Goal: Check status: Check status

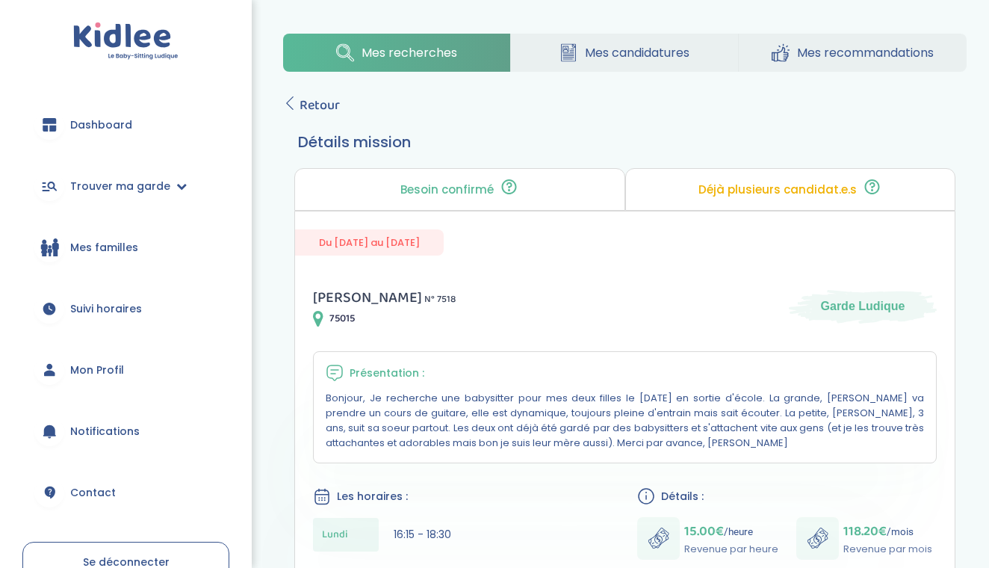
click at [547, 73] on div "Mes recherches Mes candidatures Mes recommandations Retour Détails mission Beso…" at bounding box center [625, 524] width 728 height 1004
click at [571, 60] on icon at bounding box center [568, 52] width 18 height 19
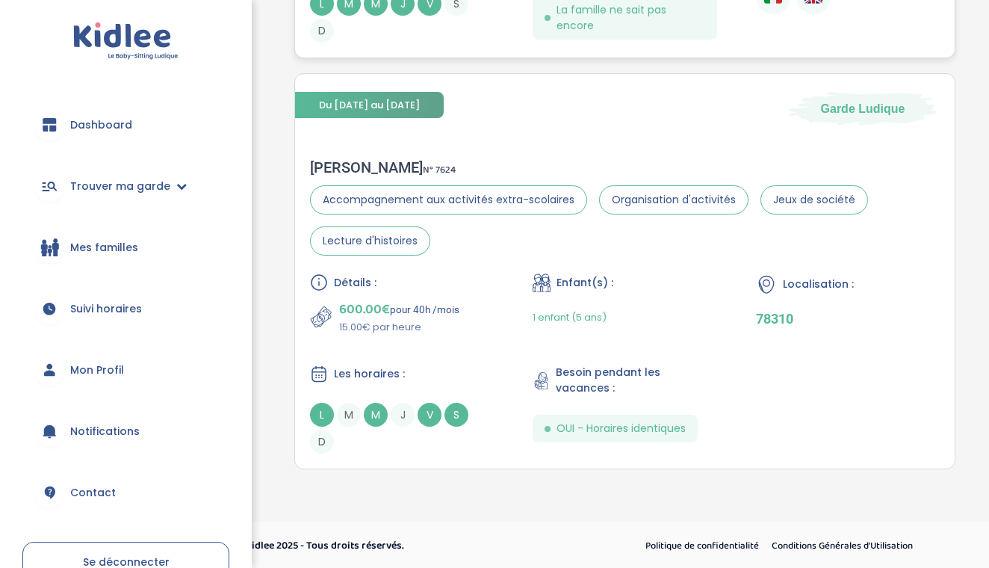
scroll to position [651, 0]
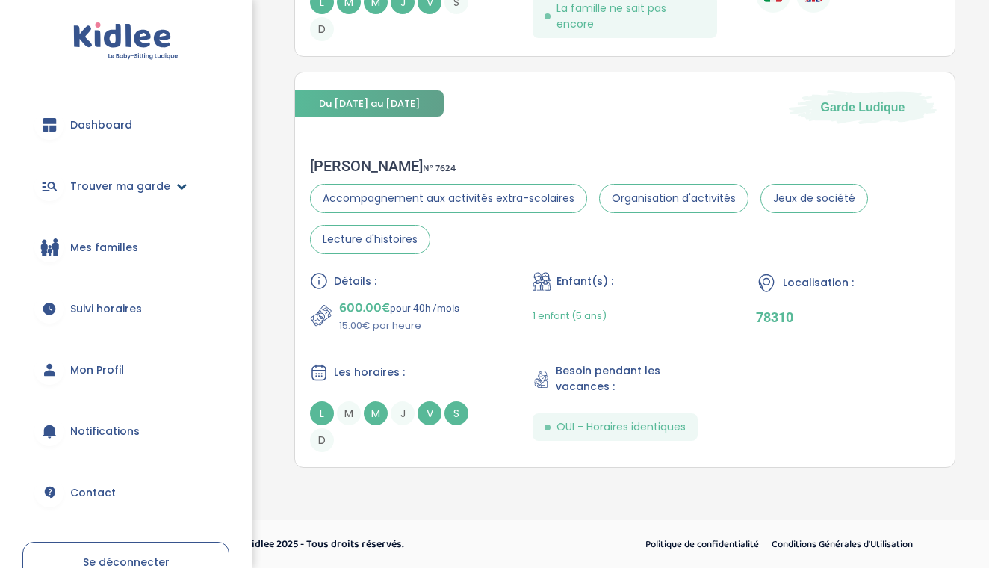
click at [146, 184] on span "Trouver ma garde" at bounding box center [120, 186] width 100 height 16
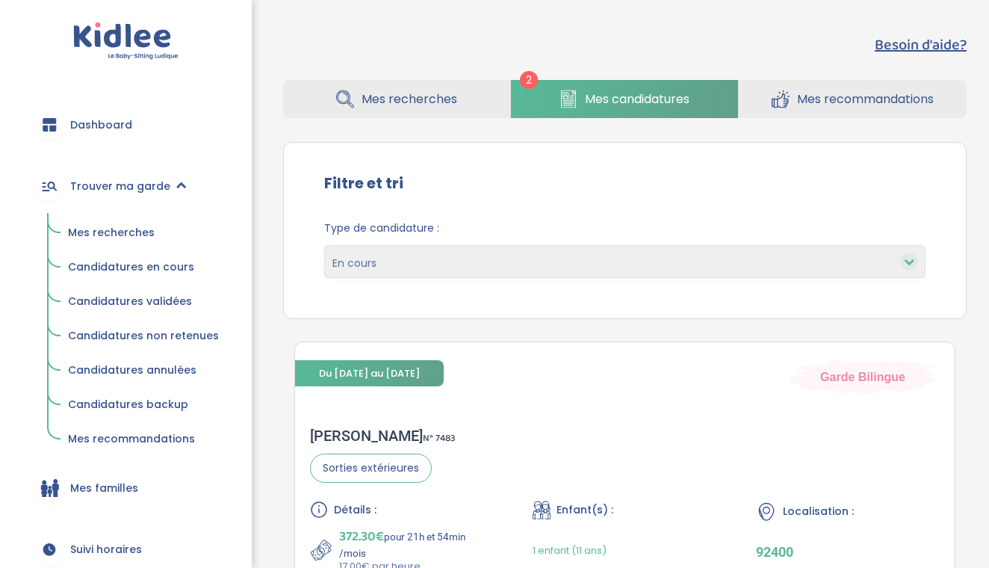
click at [145, 329] on span "Candidatures non retenues" at bounding box center [143, 335] width 151 height 15
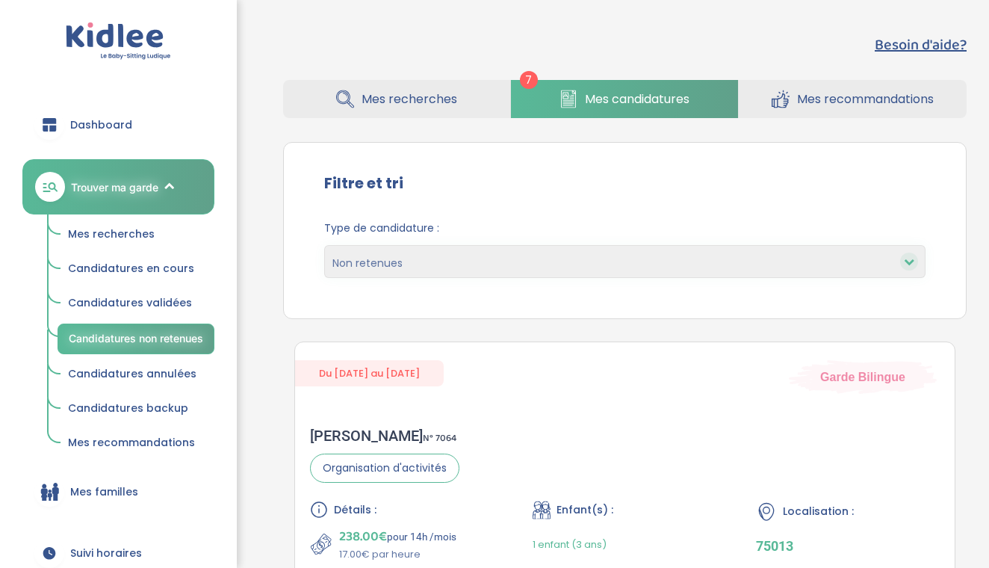
select select "declined"
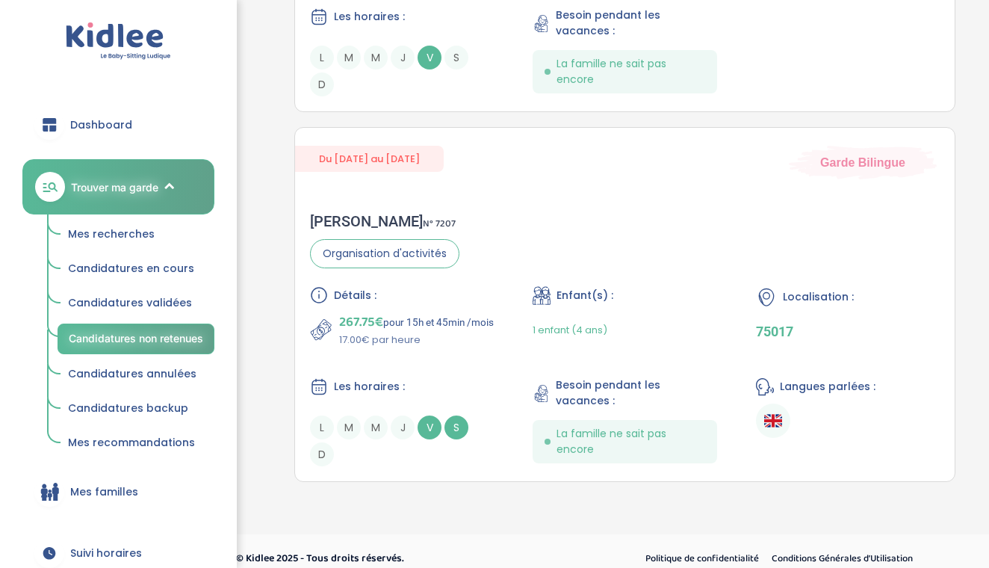
scroll to position [2438, 0]
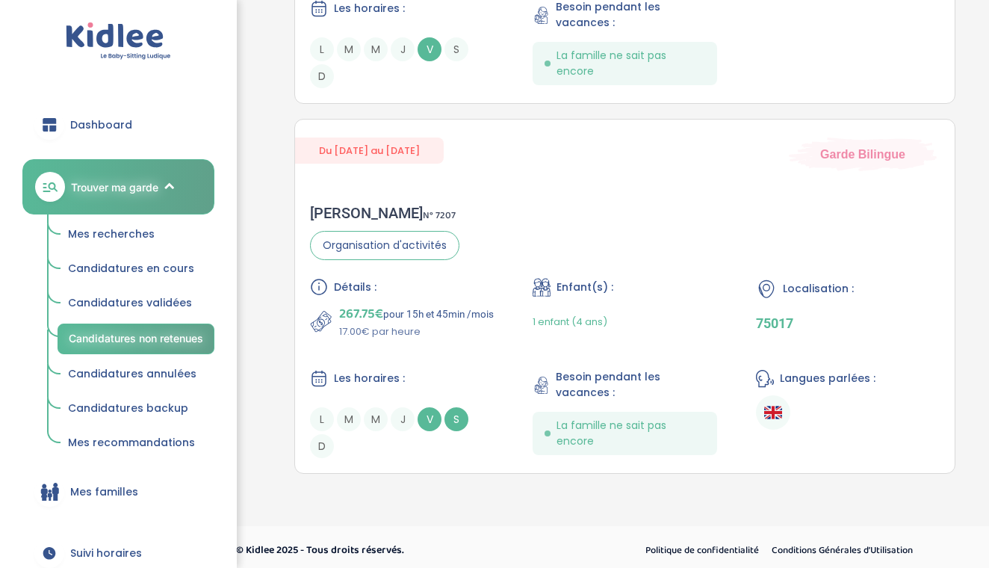
click at [153, 270] on span "Candidatures en cours" at bounding box center [131, 268] width 126 height 15
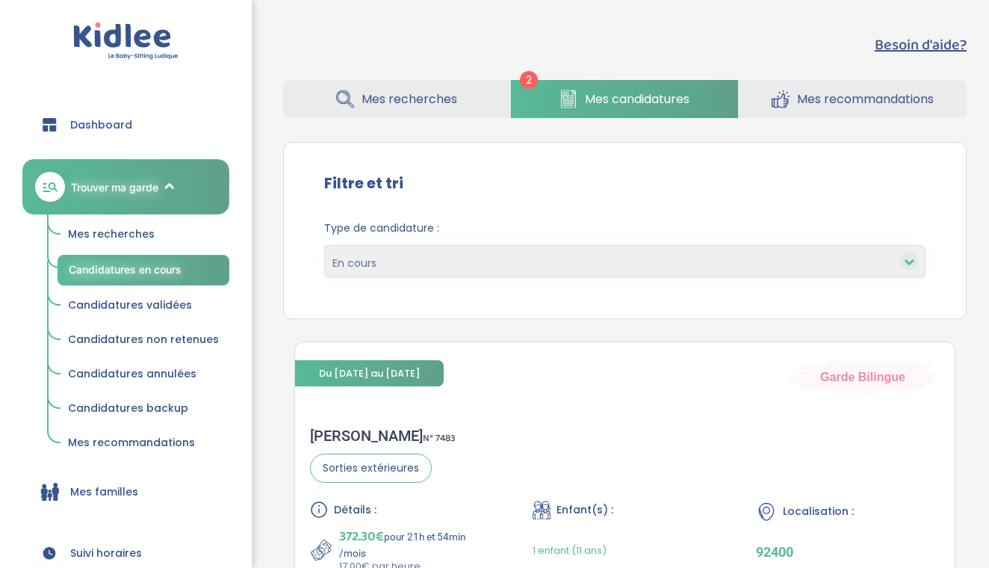
click at [152, 299] on span "Candidatures validées" at bounding box center [130, 304] width 124 height 15
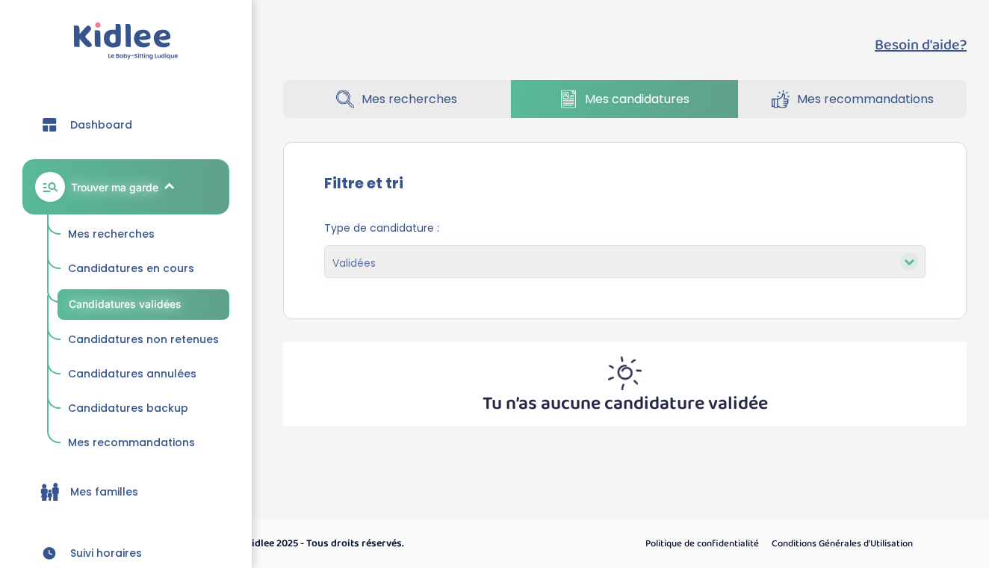
select select "accepted"
click at [144, 407] on span "Candidatures backup" at bounding box center [128, 407] width 120 height 15
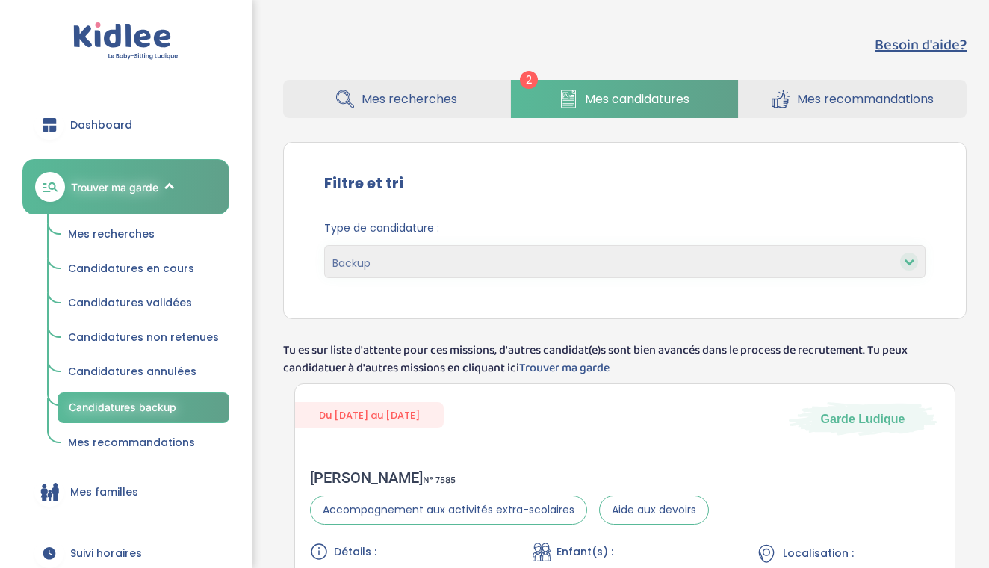
select select "backup"
